Goal: Check status

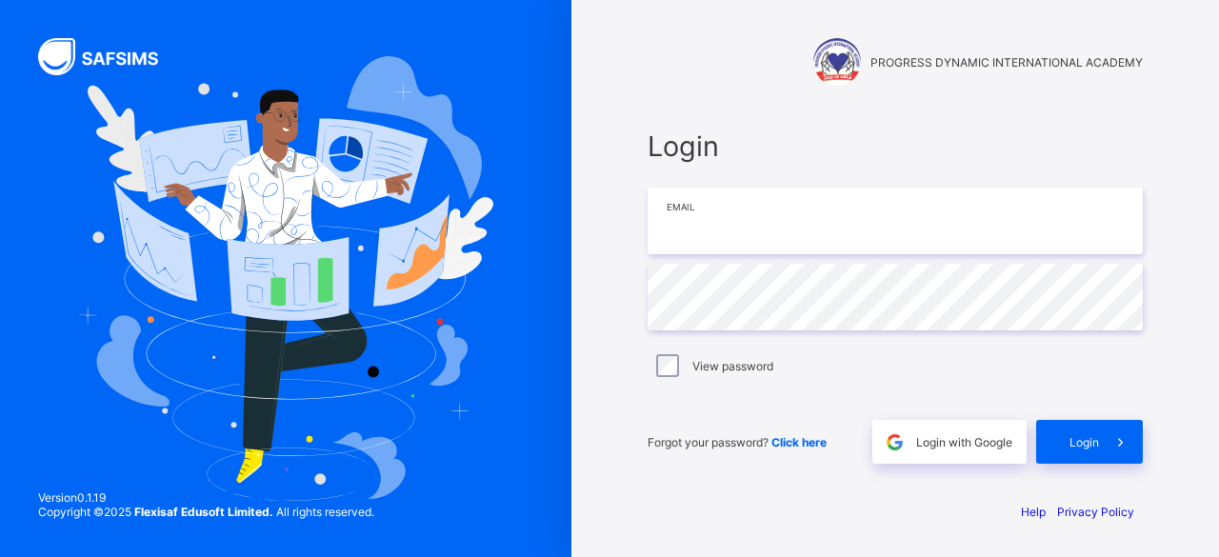
click at [751, 214] on input "email" at bounding box center [895, 221] width 495 height 67
type input "*"
type input "**********"
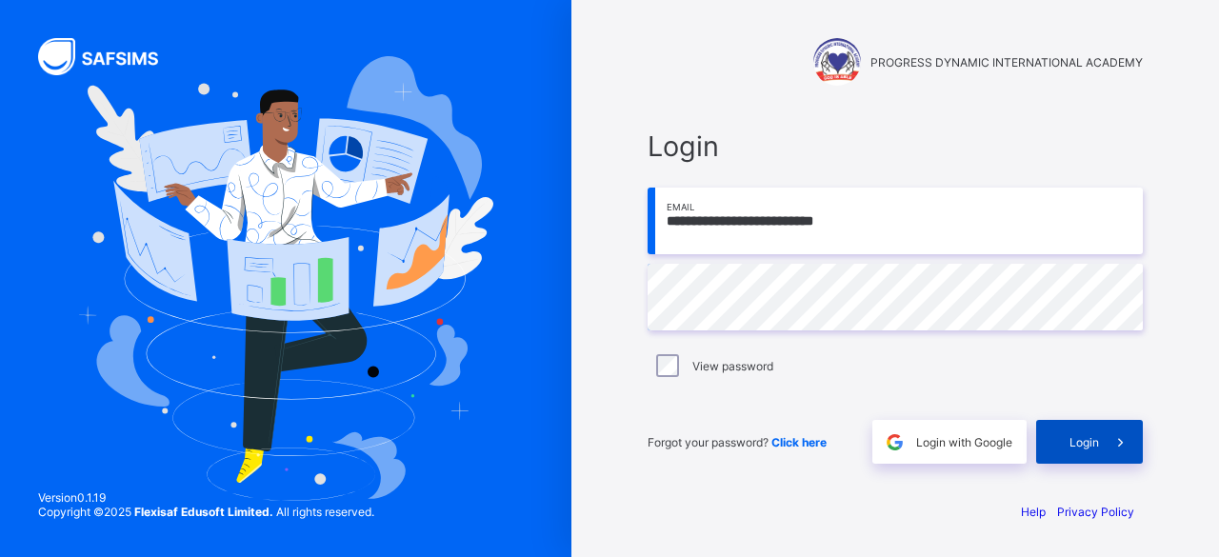
click at [1067, 445] on div "Login" at bounding box center [1089, 442] width 107 height 44
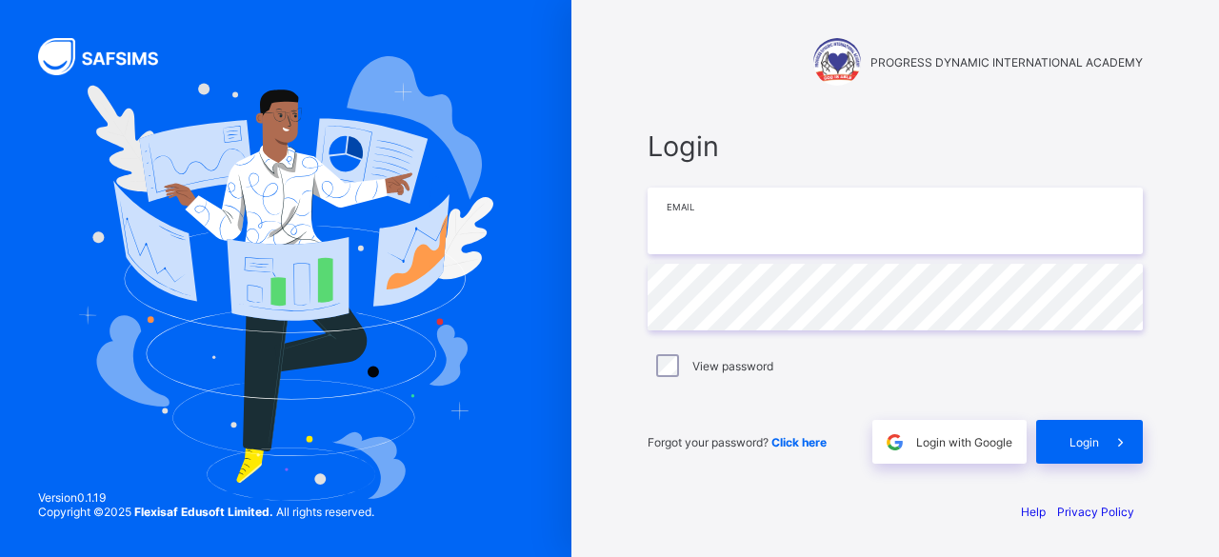
click at [825, 233] on input "email" at bounding box center [895, 221] width 495 height 67
click at [806, 214] on input "email" at bounding box center [895, 221] width 495 height 67
type input "*"
type input "**********"
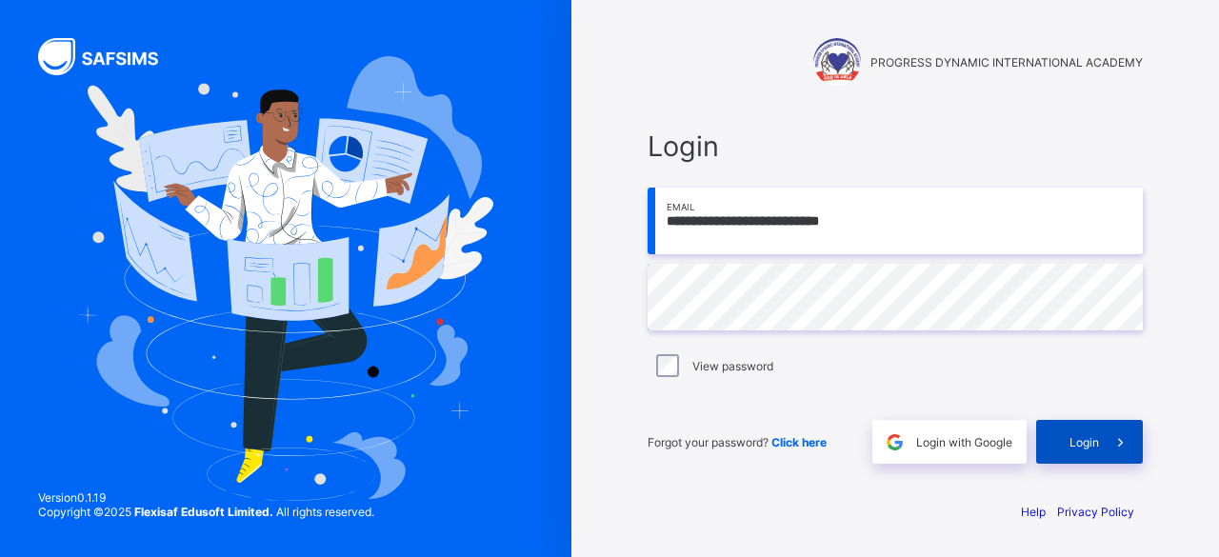
click at [1066, 432] on div "Login" at bounding box center [1089, 442] width 107 height 44
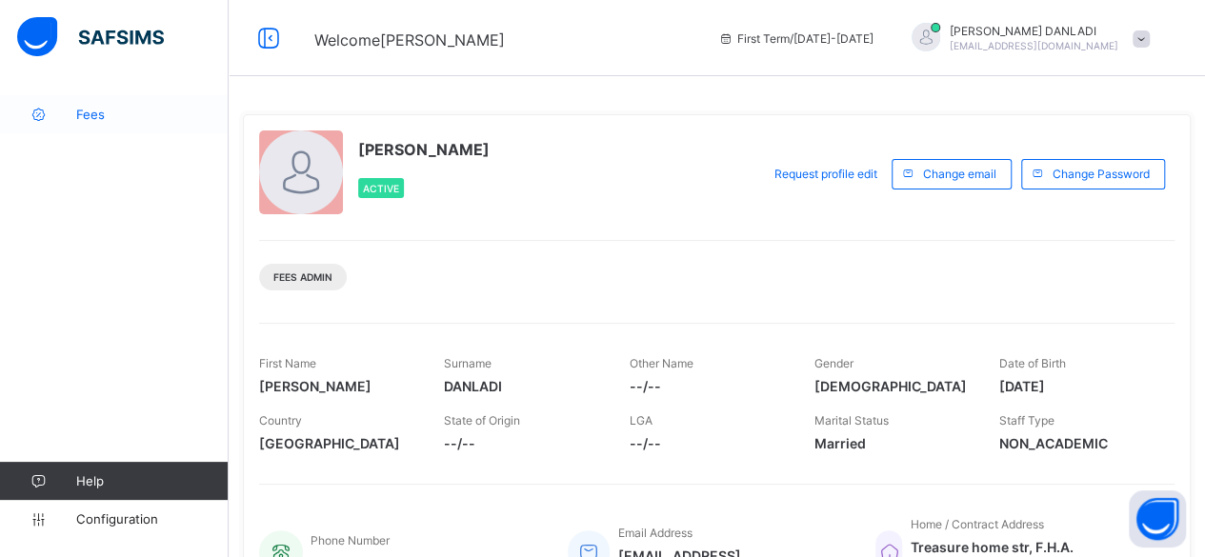
click at [78, 111] on span "Fees" at bounding box center [152, 114] width 152 height 15
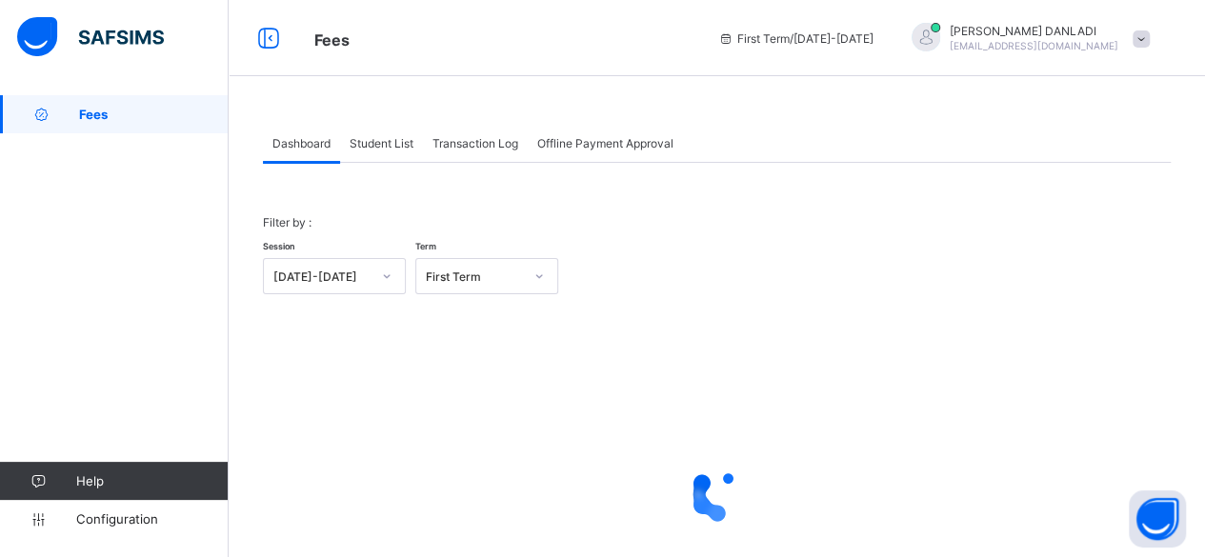
click at [1150, 37] on span at bounding box center [1141, 38] width 17 height 17
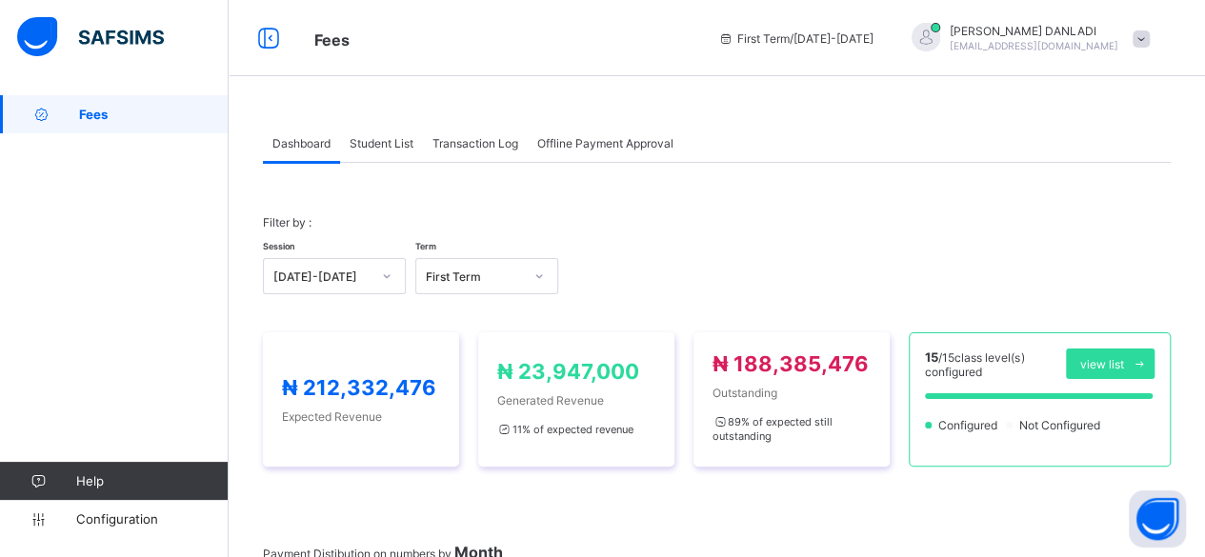
click at [1150, 37] on span at bounding box center [1141, 38] width 17 height 17
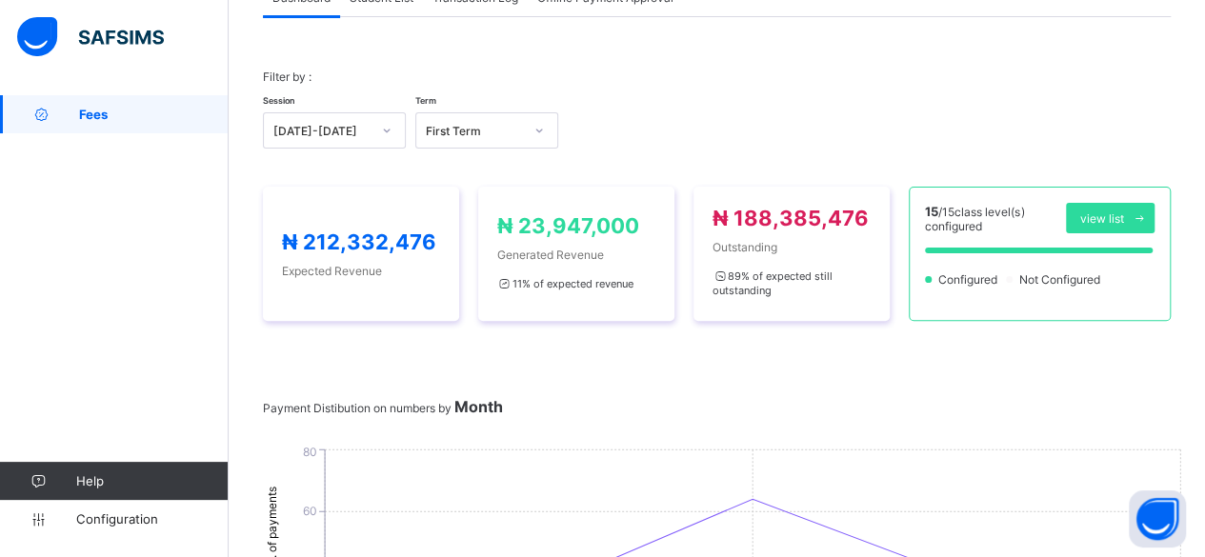
scroll to position [152, 0]
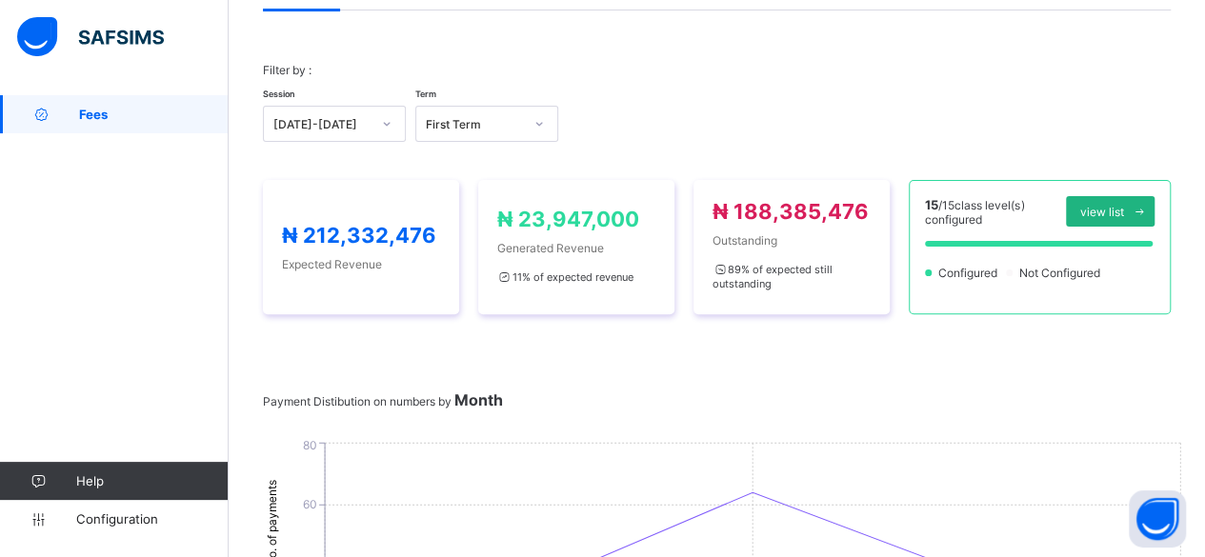
click at [1149, 202] on span at bounding box center [1139, 211] width 30 height 30
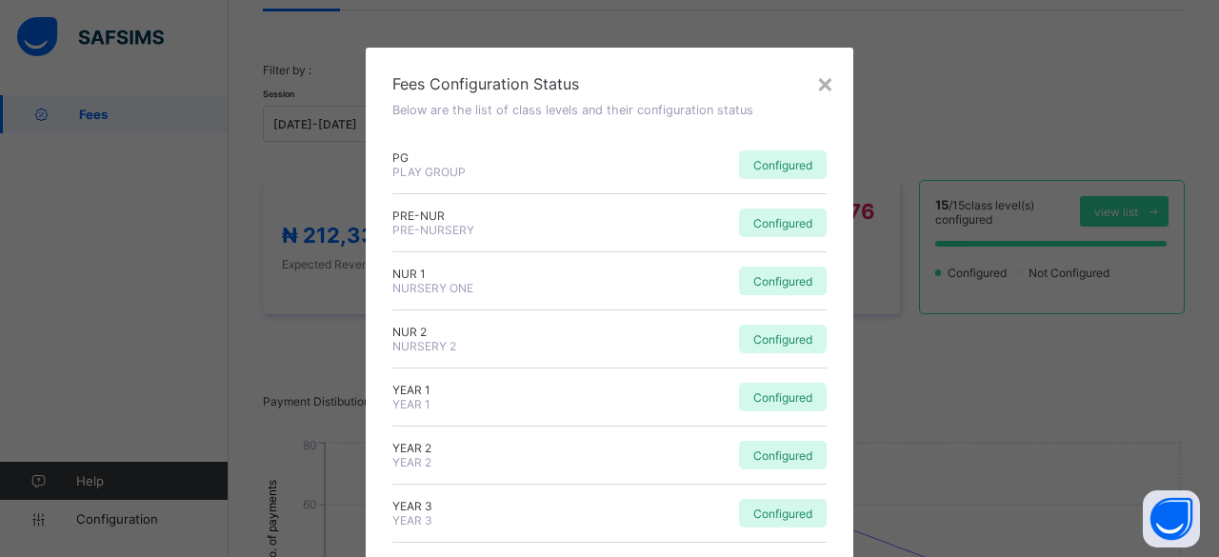
click at [836, 86] on div "Fees Configuration Status Below are the list of class levels and their configur…" at bounding box center [610, 541] width 488 height 987
click at [827, 84] on div "×" at bounding box center [825, 83] width 18 height 32
